Goal: Communication & Community: Share content

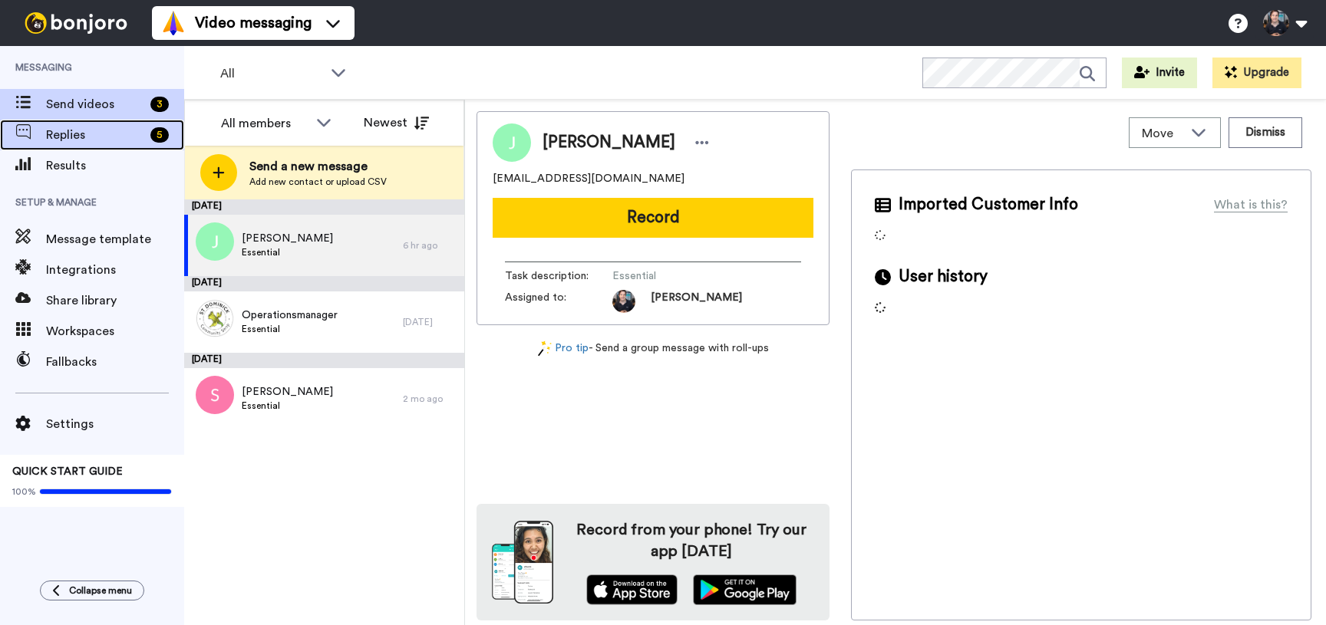
click at [100, 131] on span "Replies" at bounding box center [95, 135] width 98 height 18
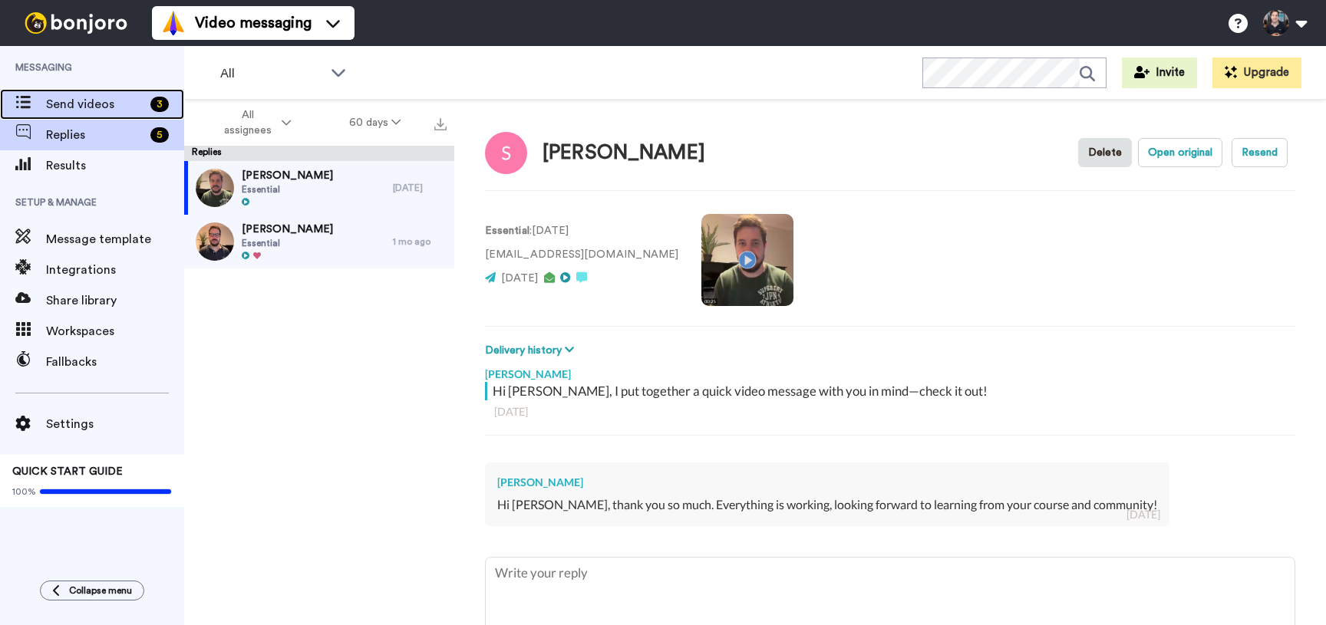
click at [87, 109] on span "Send videos" at bounding box center [95, 104] width 98 height 18
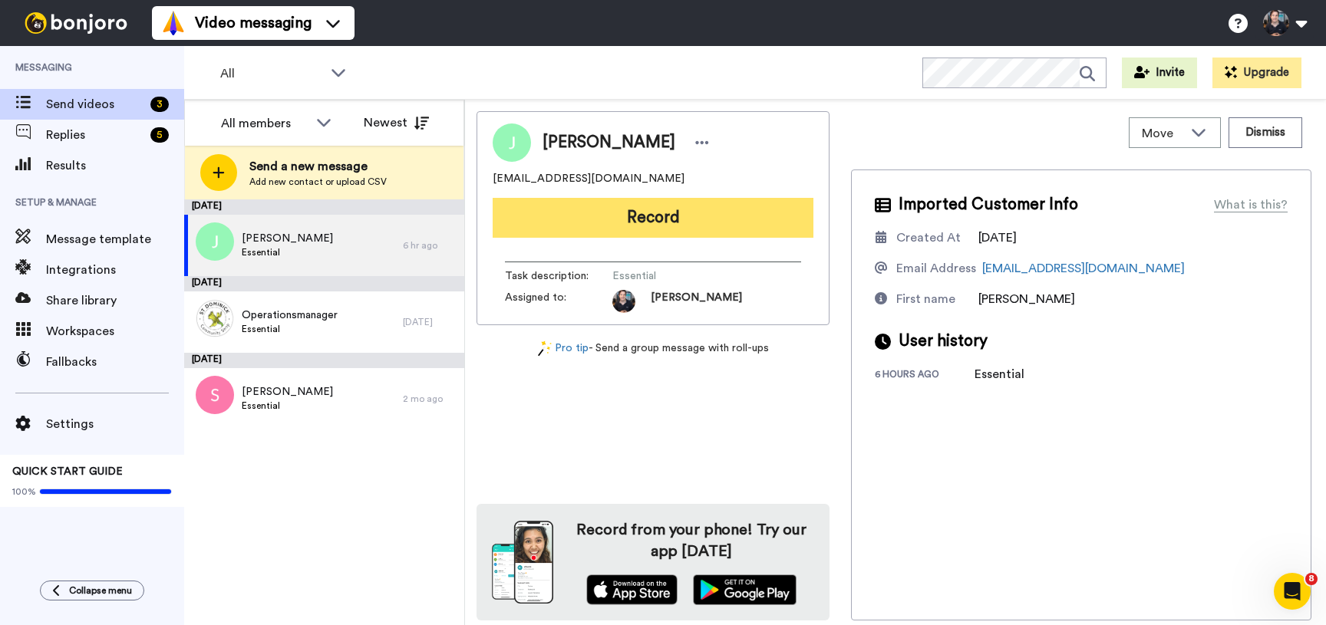
click at [670, 218] on button "Record" at bounding box center [652, 218] width 321 height 40
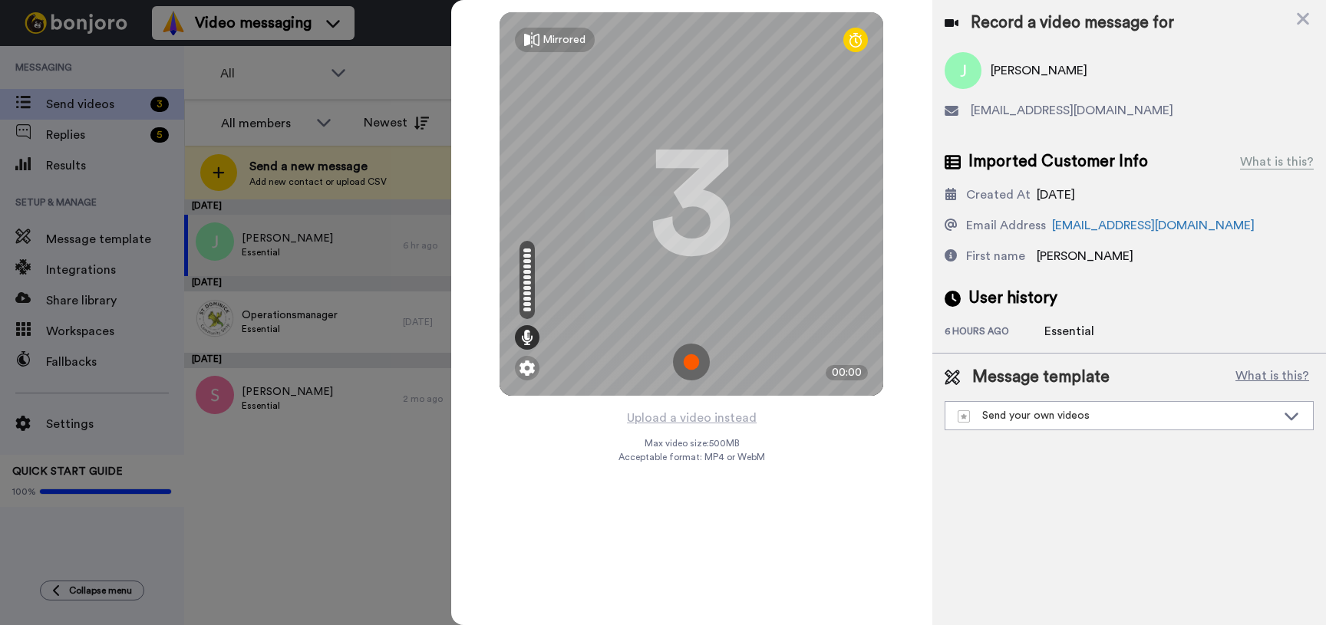
click at [691, 357] on img at bounding box center [691, 362] width 37 height 37
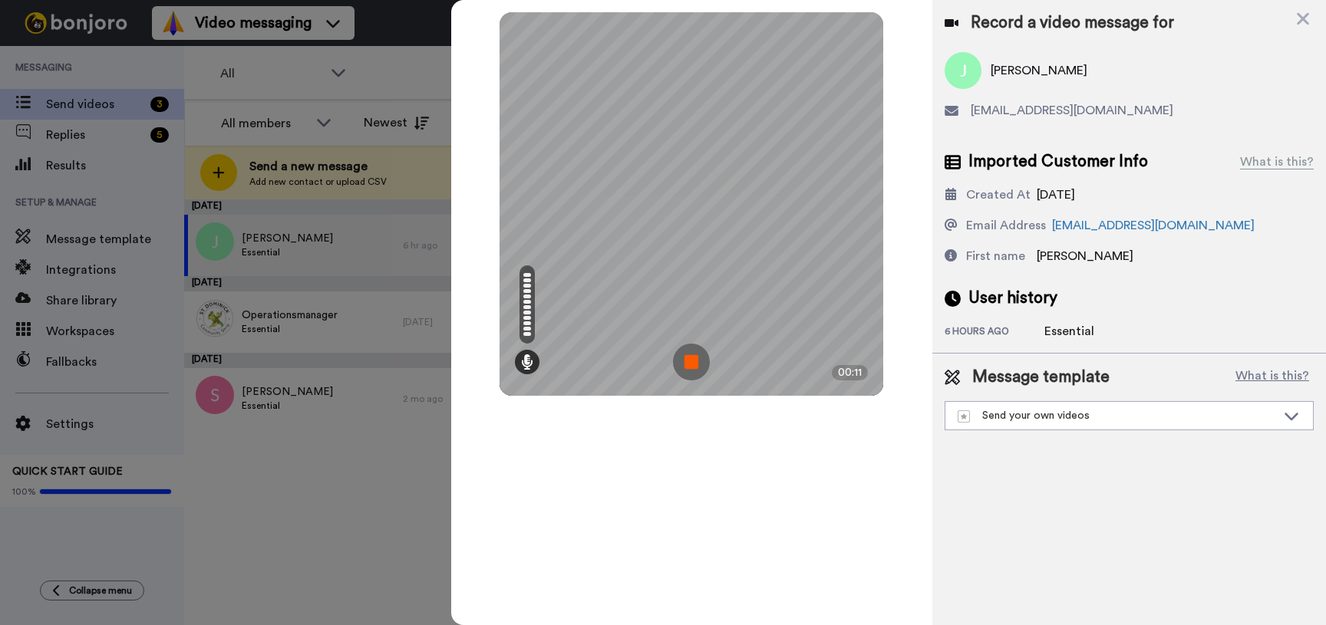
click at [691, 357] on img at bounding box center [691, 362] width 37 height 37
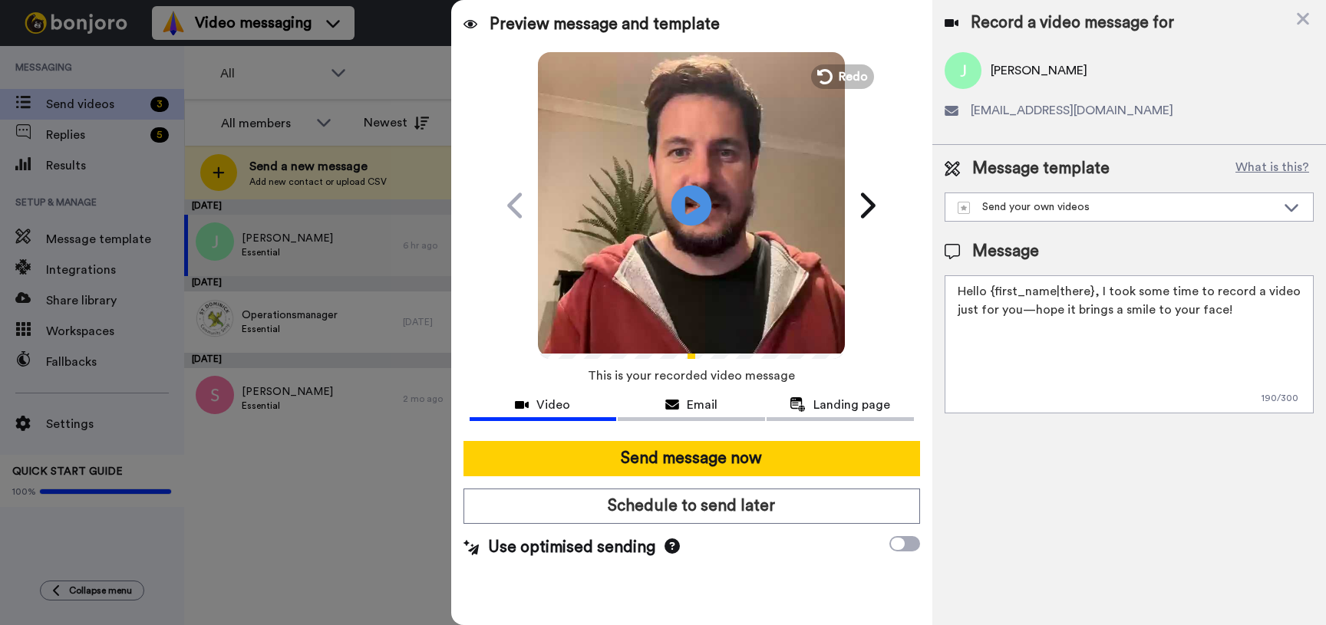
click at [696, 211] on icon at bounding box center [691, 205] width 41 height 41
click at [834, 79] on button "Redo" at bounding box center [842, 76] width 69 height 27
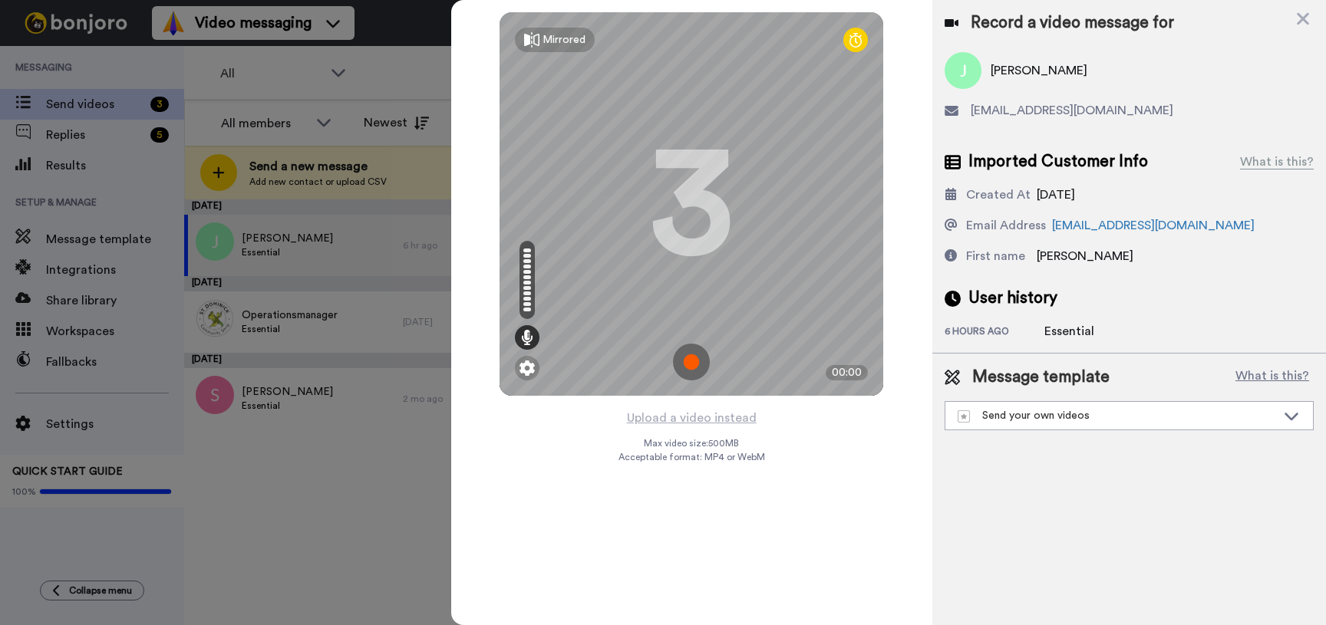
click at [694, 360] on img at bounding box center [691, 362] width 37 height 37
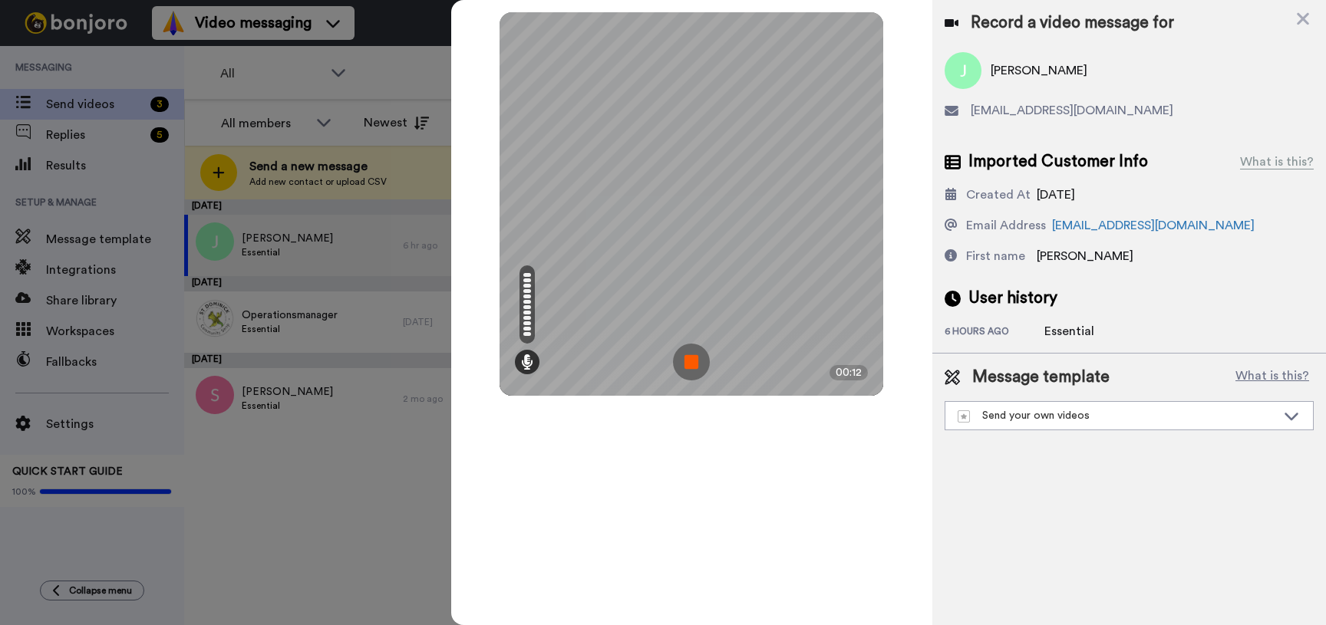
click at [694, 360] on img at bounding box center [691, 362] width 37 height 37
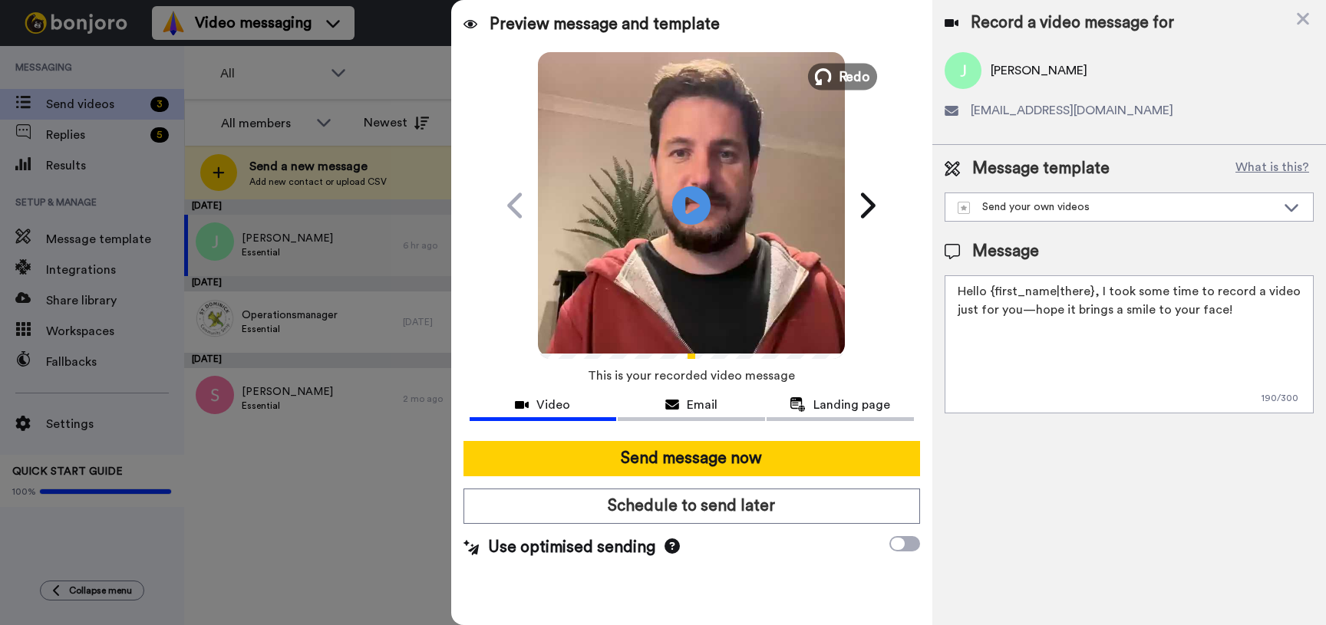
click at [865, 80] on span "Redo" at bounding box center [854, 76] width 32 height 20
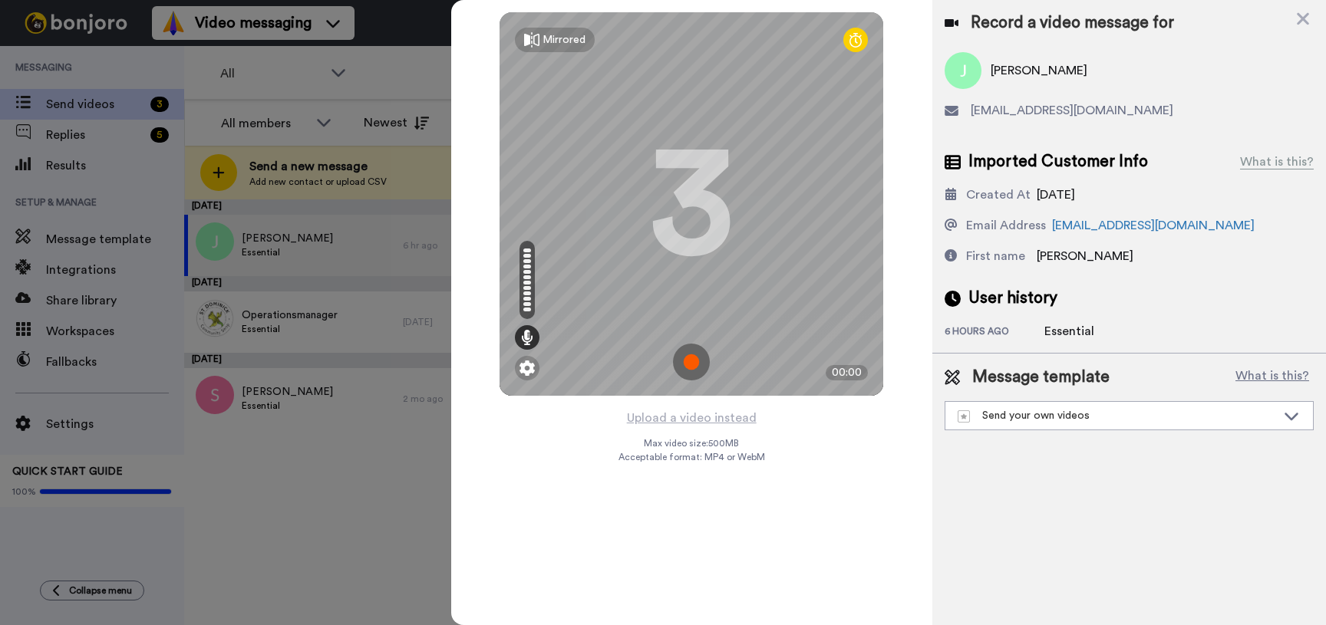
click at [701, 361] on img at bounding box center [691, 362] width 37 height 37
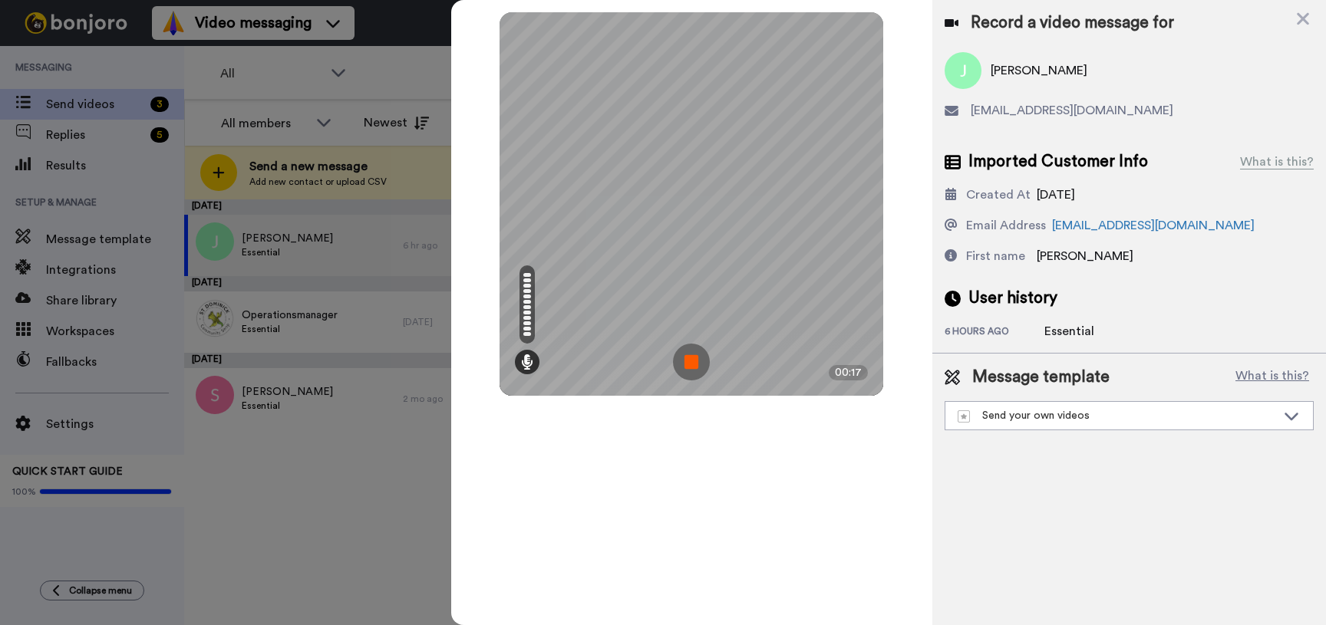
click at [701, 361] on img at bounding box center [691, 362] width 37 height 37
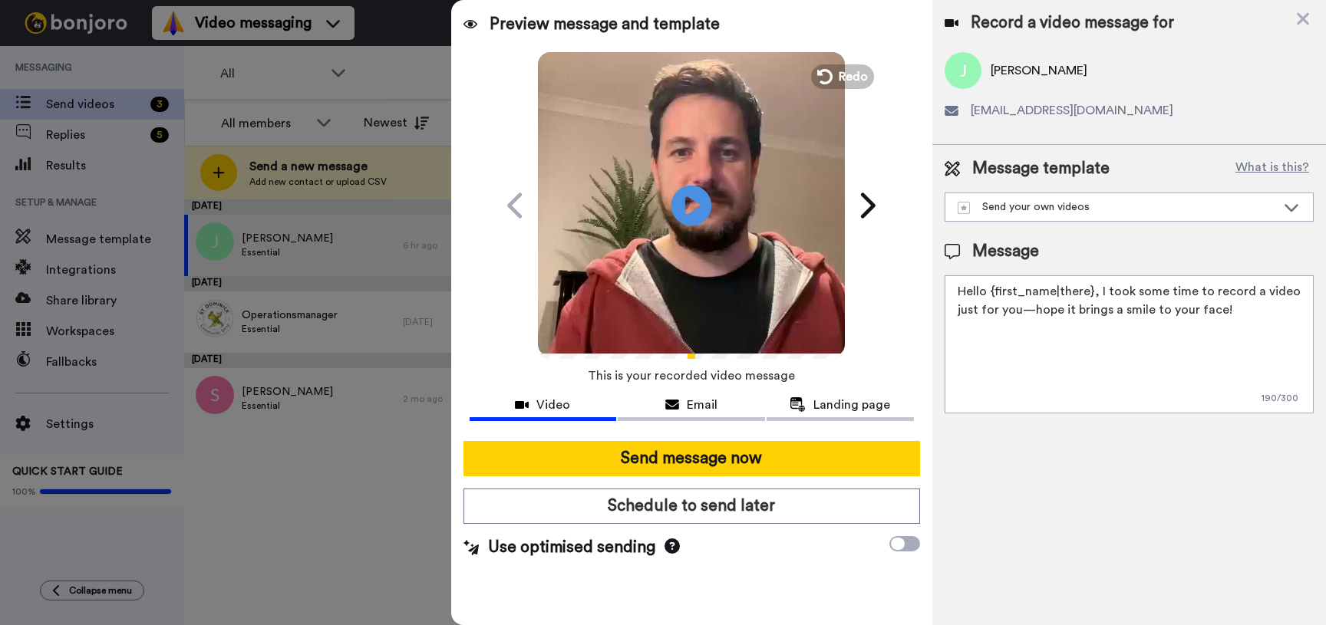
click at [697, 203] on icon "Play/Pause" at bounding box center [691, 205] width 41 height 73
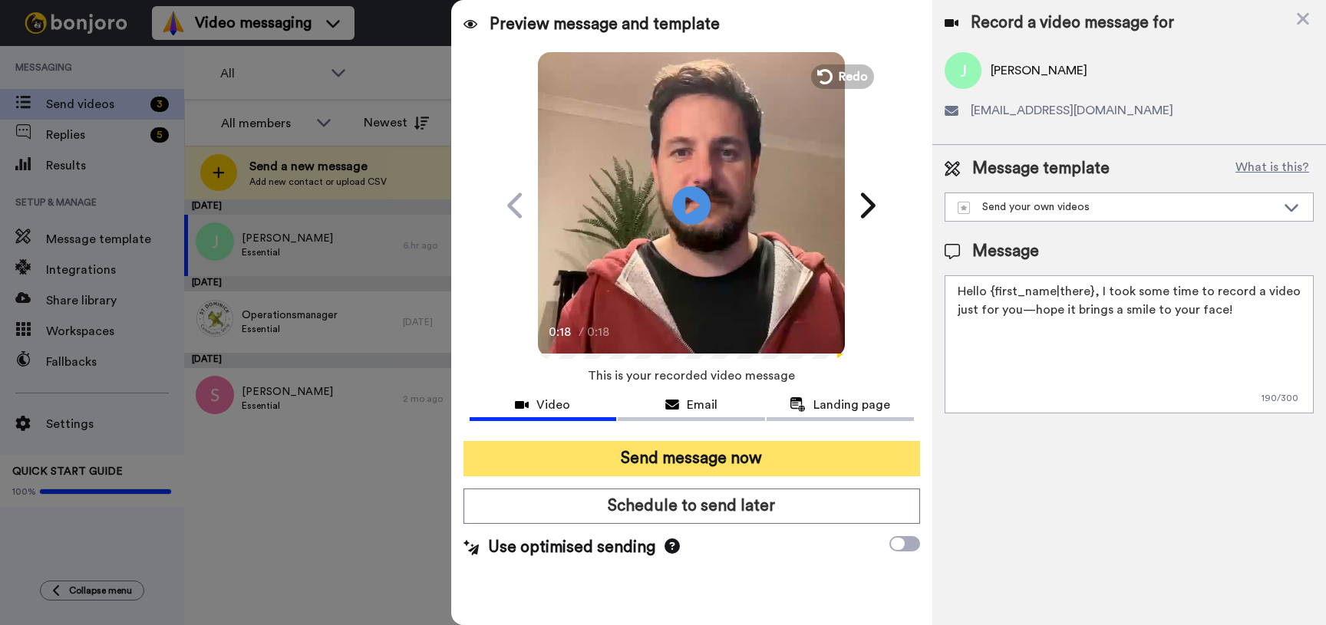
click at [661, 463] on button "Send message now" at bounding box center [691, 458] width 456 height 35
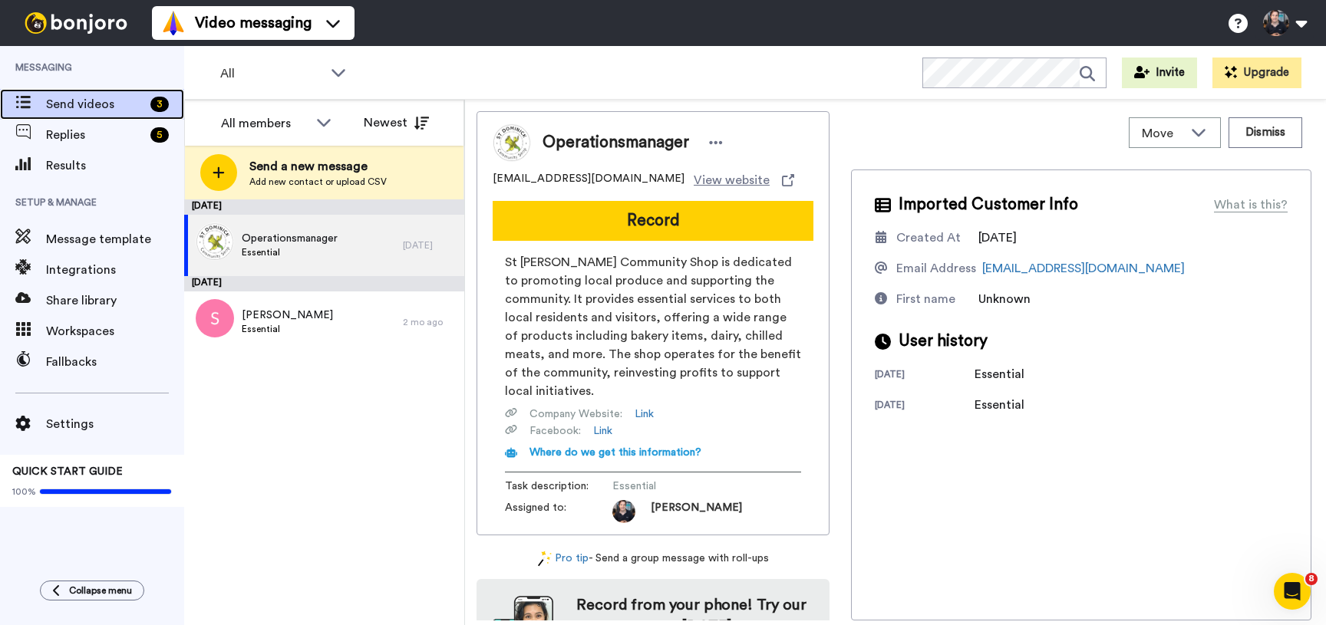
click at [108, 111] on span "Send videos" at bounding box center [95, 104] width 98 height 18
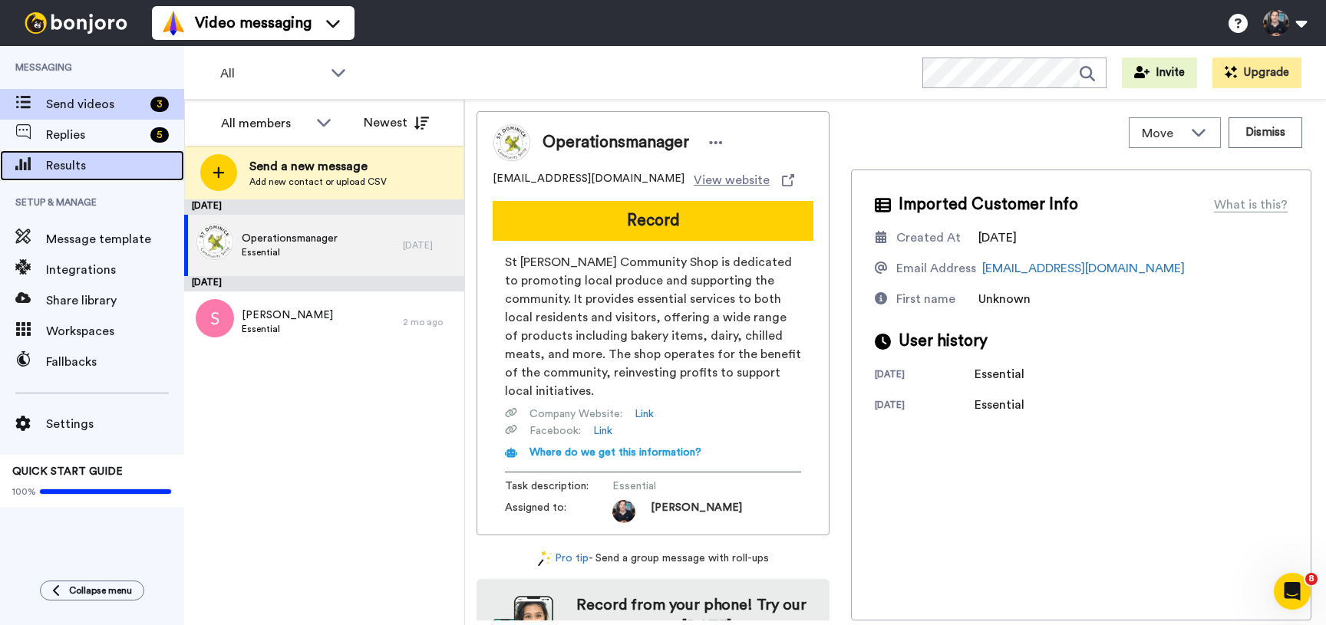
click at [97, 163] on span "Results" at bounding box center [115, 165] width 138 height 18
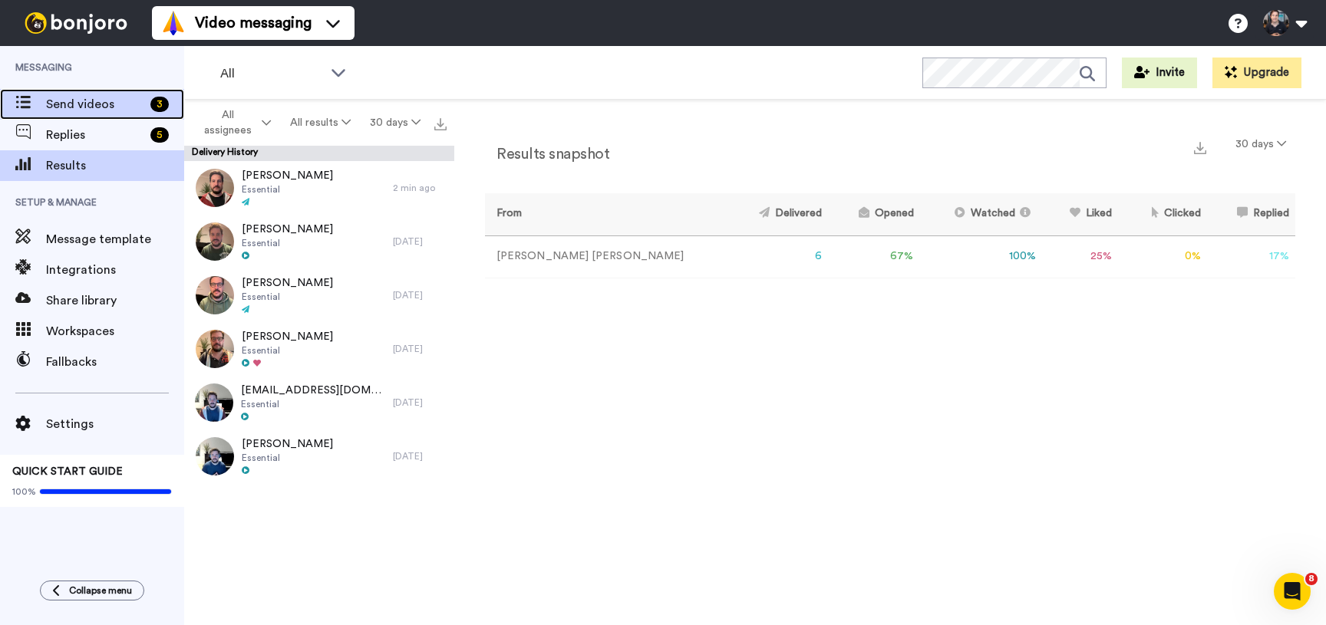
click at [141, 114] on div "Send videos 3" at bounding box center [92, 104] width 184 height 31
